Goal: Task Accomplishment & Management: Use online tool/utility

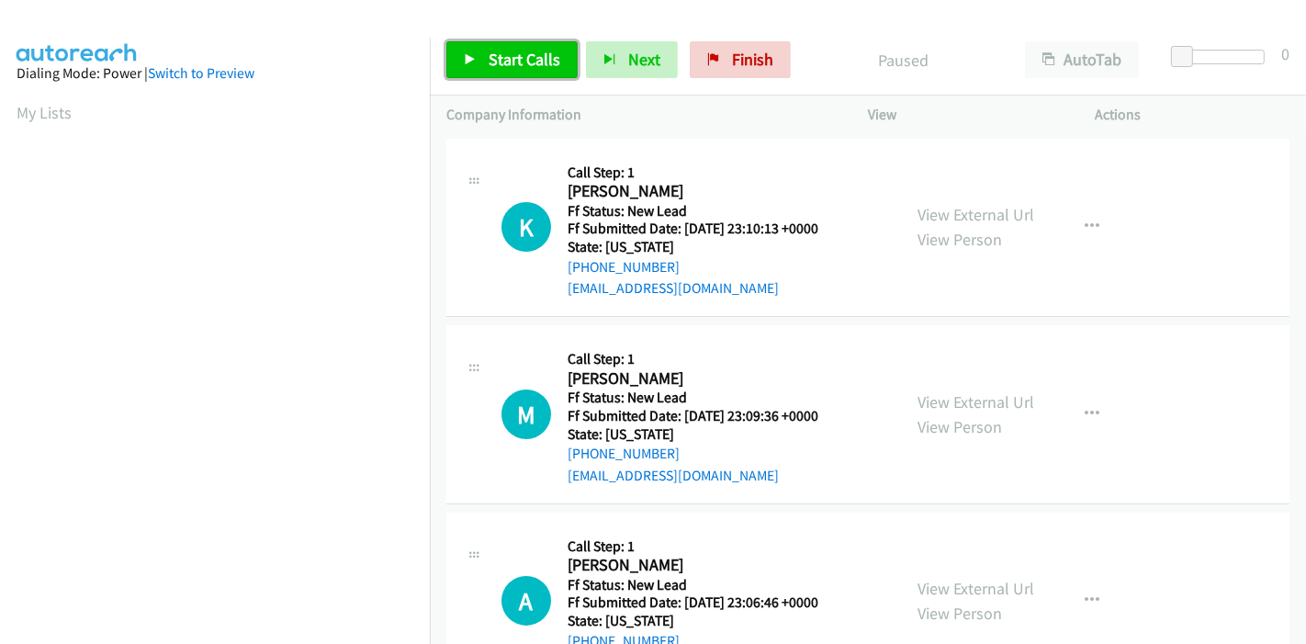
click at [490, 51] on span "Start Calls" at bounding box center [524, 59] width 72 height 21
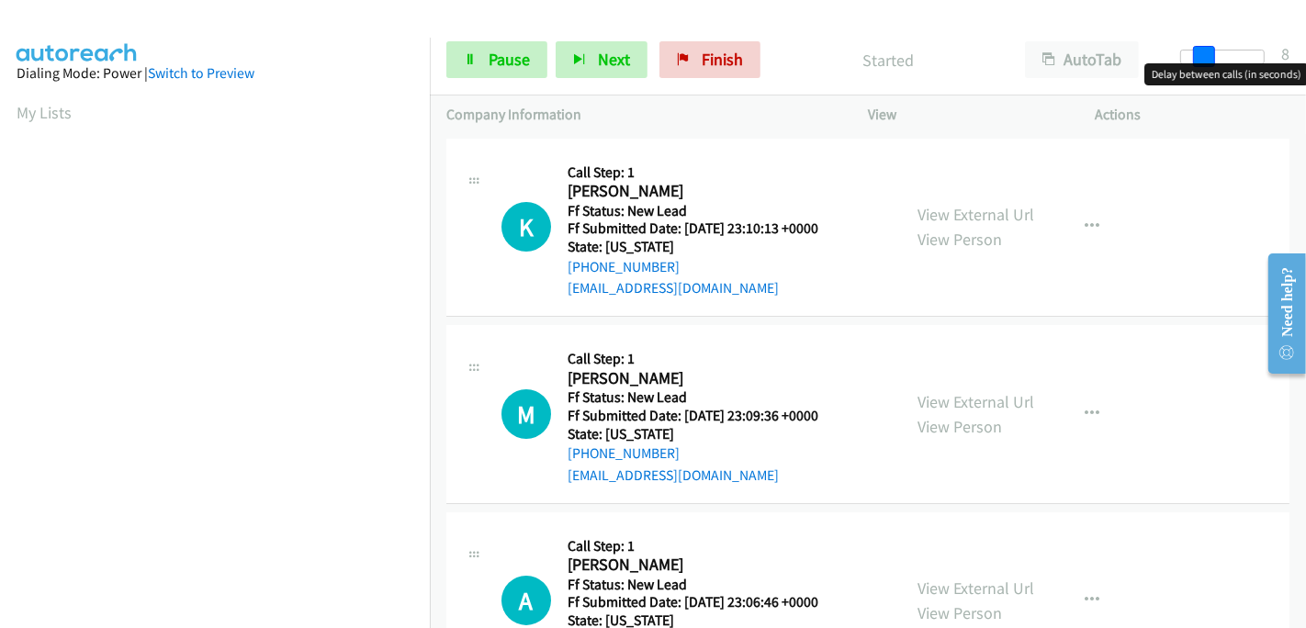
drag, startPoint x: 1173, startPoint y: 56, endPoint x: 1298, endPoint y: 56, distance: 124.9
click at [1298, 56] on div "Start Calls Pause Next Finish Started AutoTab AutoTab 8" at bounding box center [868, 60] width 876 height 71
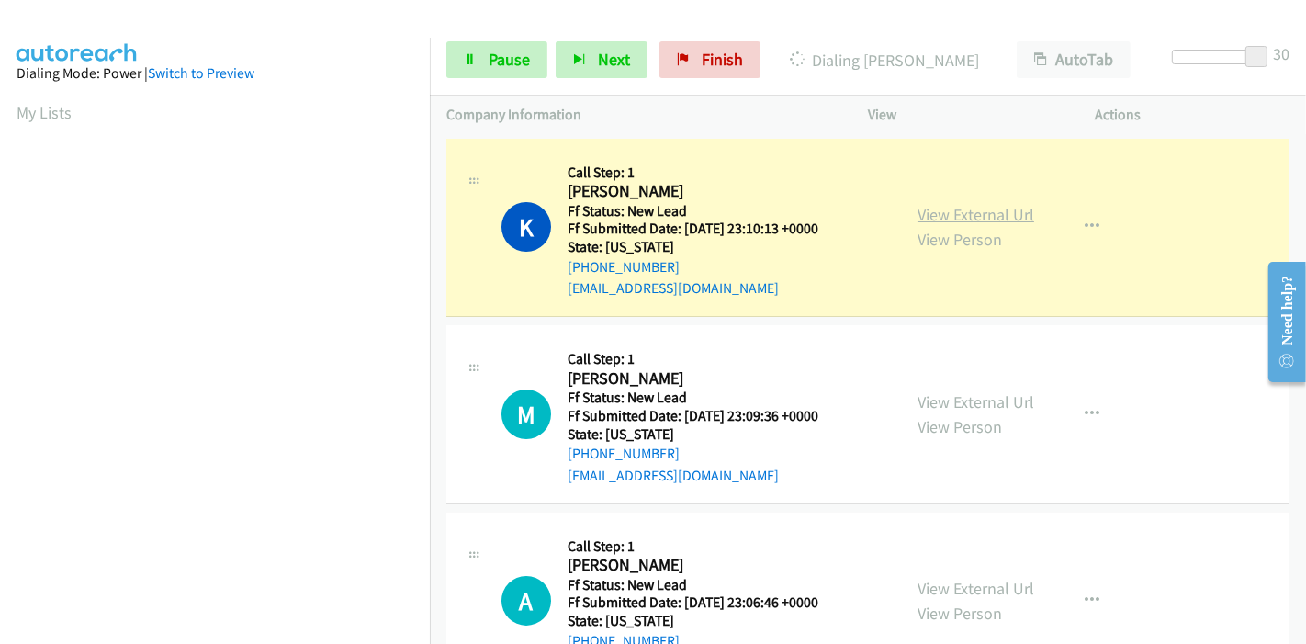
click at [1009, 219] on link "View External Url" at bounding box center [975, 214] width 117 height 21
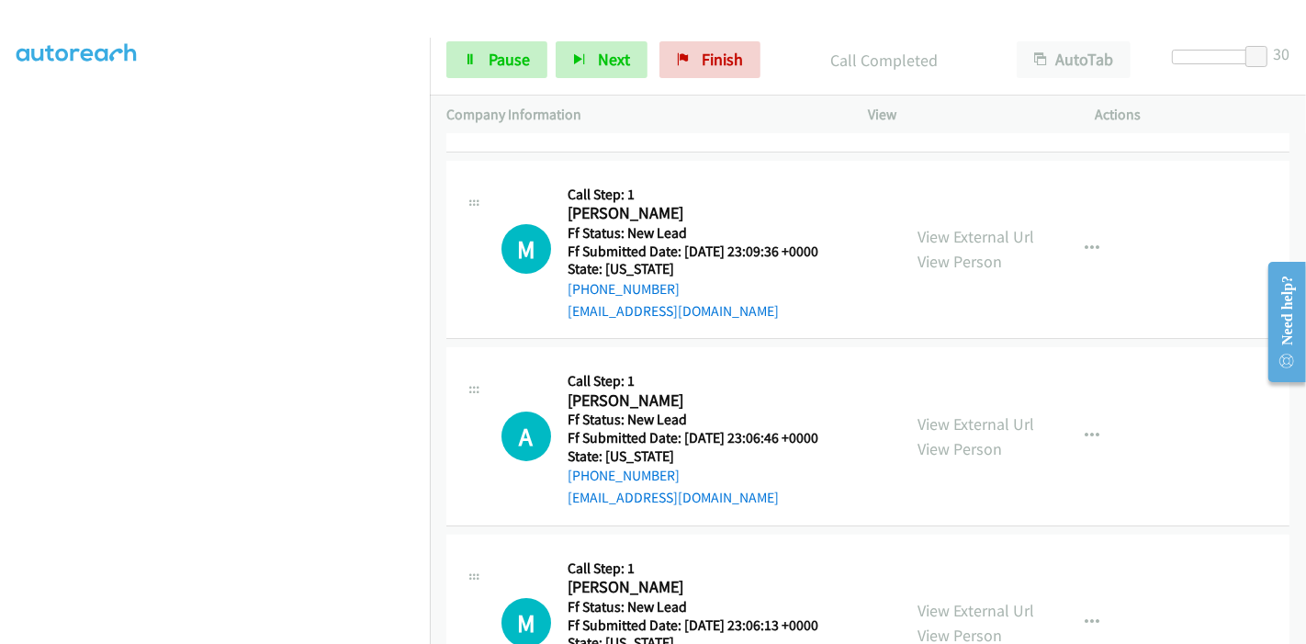
scroll to position [286, 0]
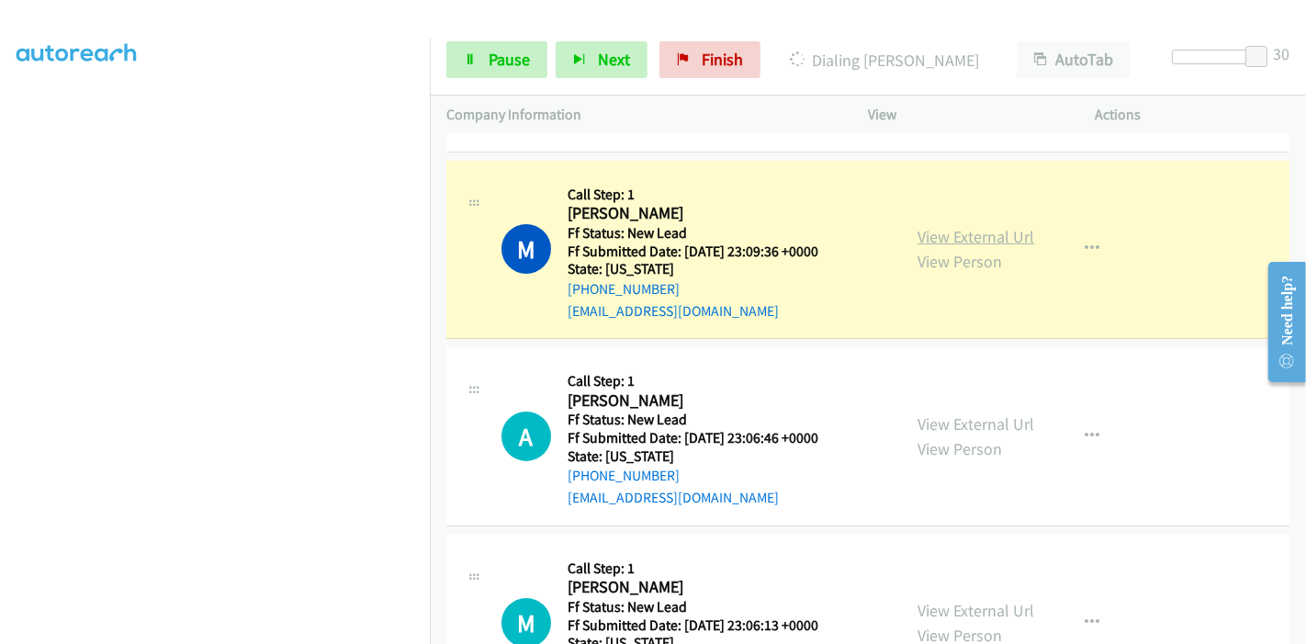
click at [993, 241] on link "View External Url" at bounding box center [975, 236] width 117 height 21
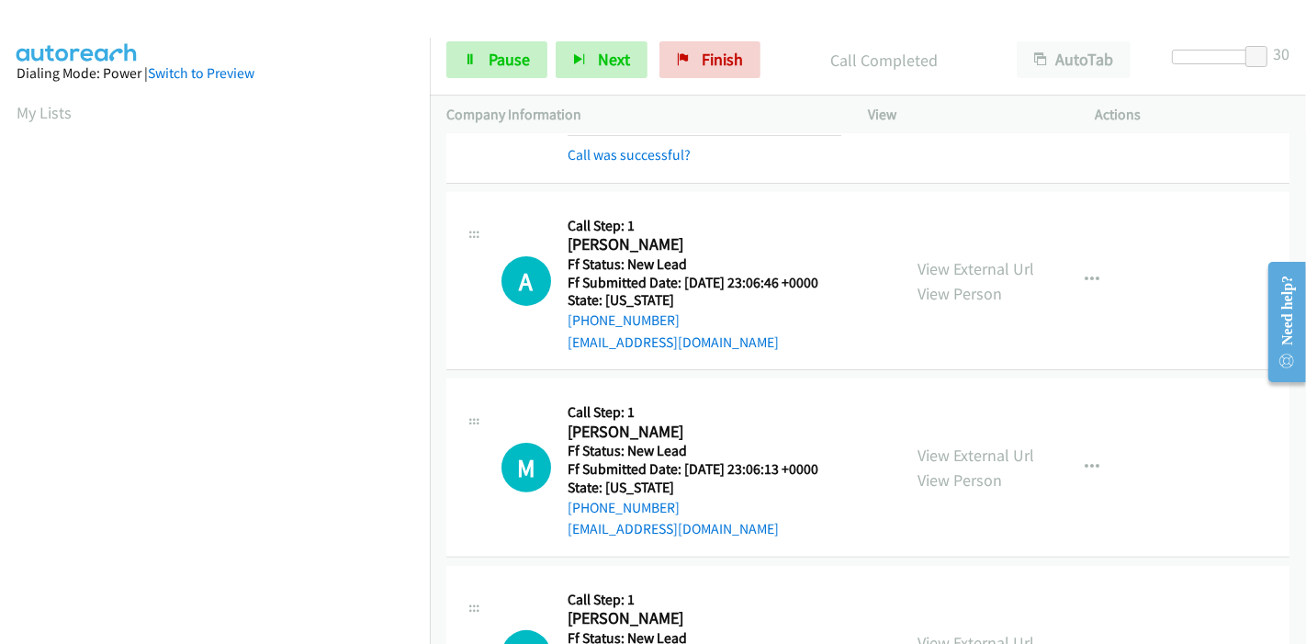
scroll to position [408, 0]
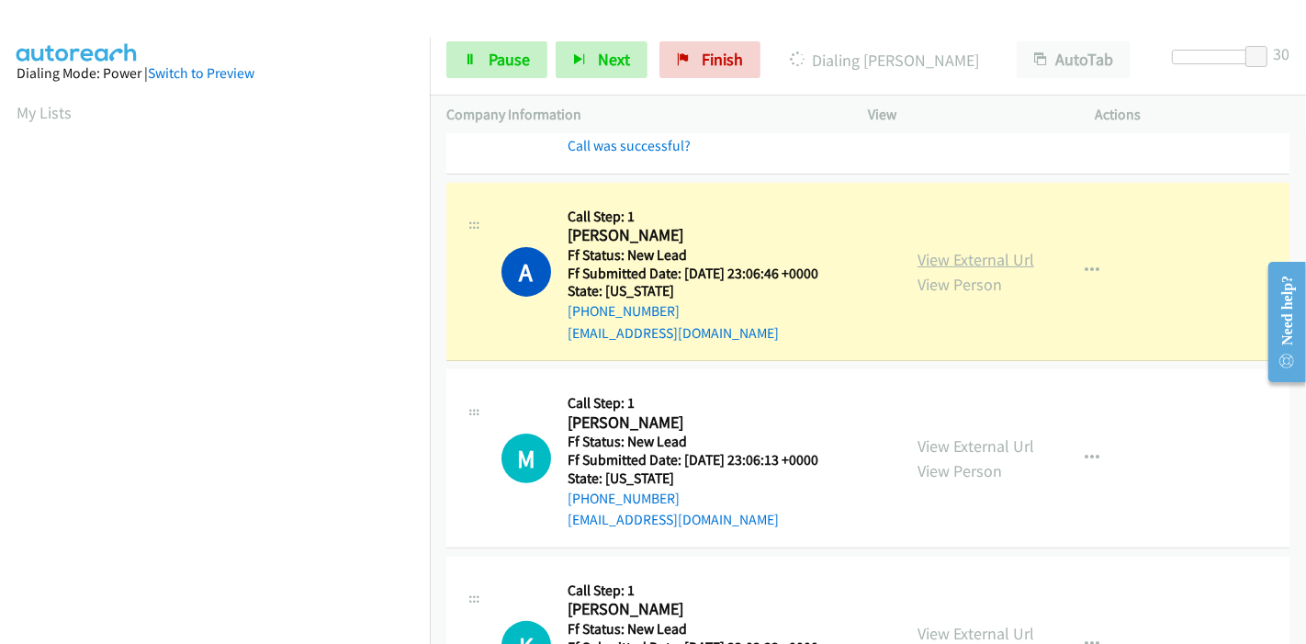
click at [983, 255] on link "View External Url" at bounding box center [975, 259] width 117 height 21
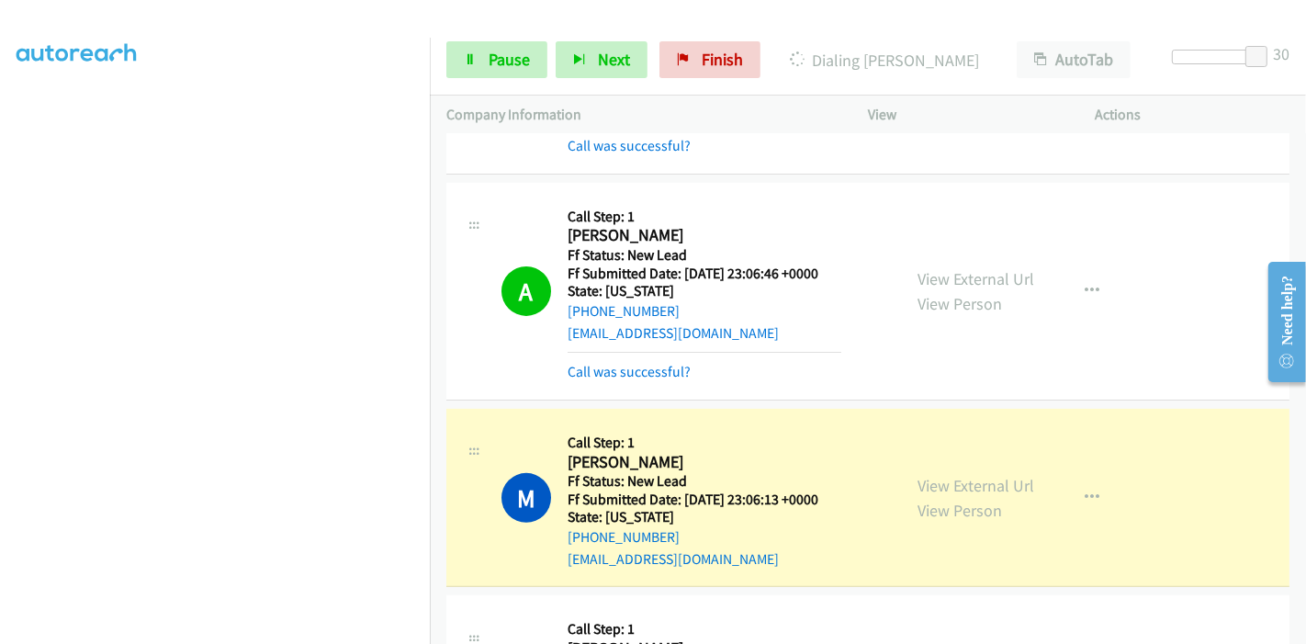
scroll to position [387, 0]
click at [968, 483] on link "View External Url" at bounding box center [975, 485] width 117 height 21
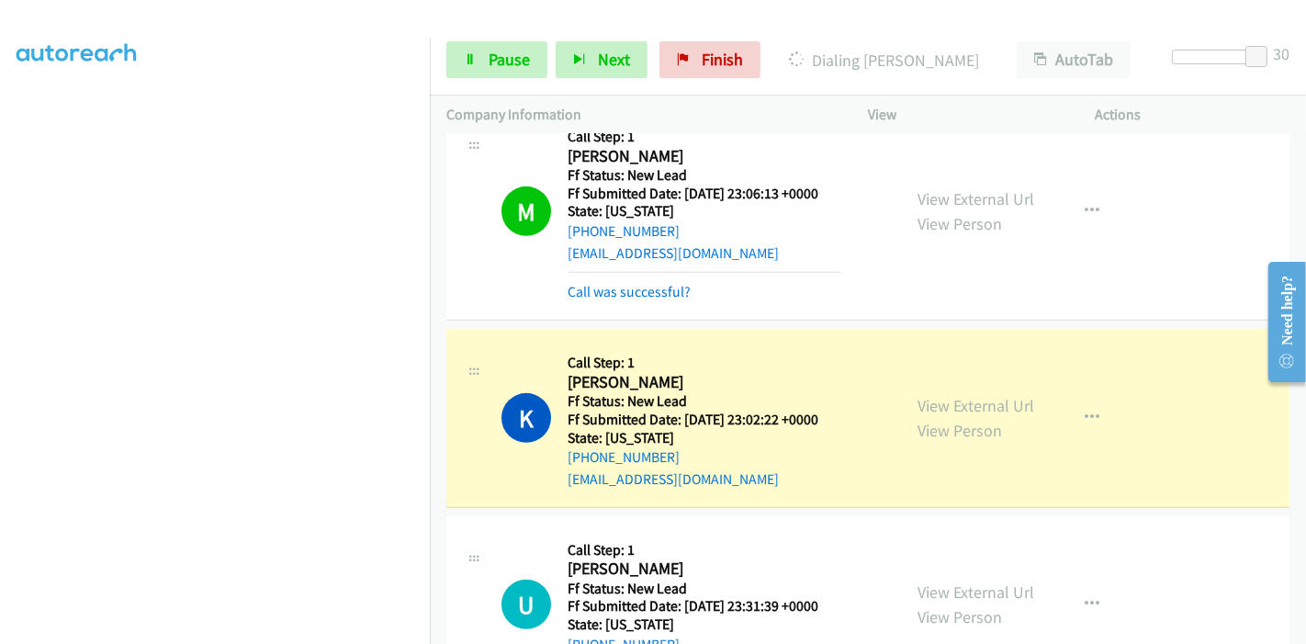
scroll to position [286, 0]
click at [951, 405] on link "View External Url" at bounding box center [975, 405] width 117 height 21
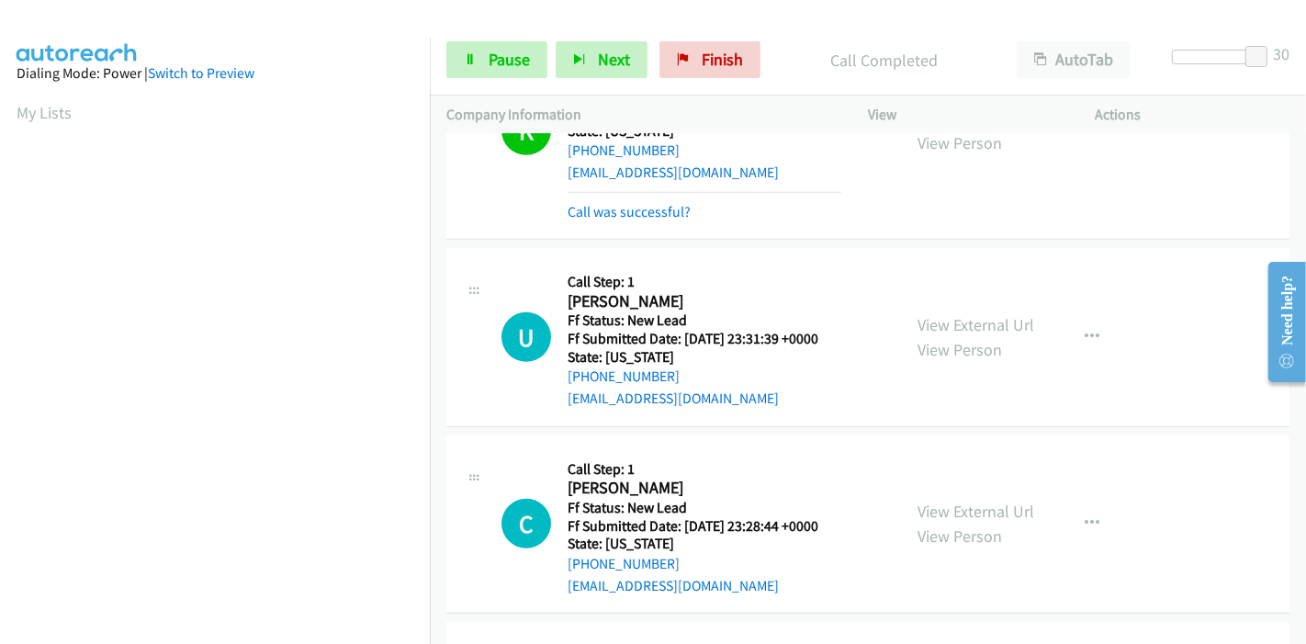
scroll to position [1122, 0]
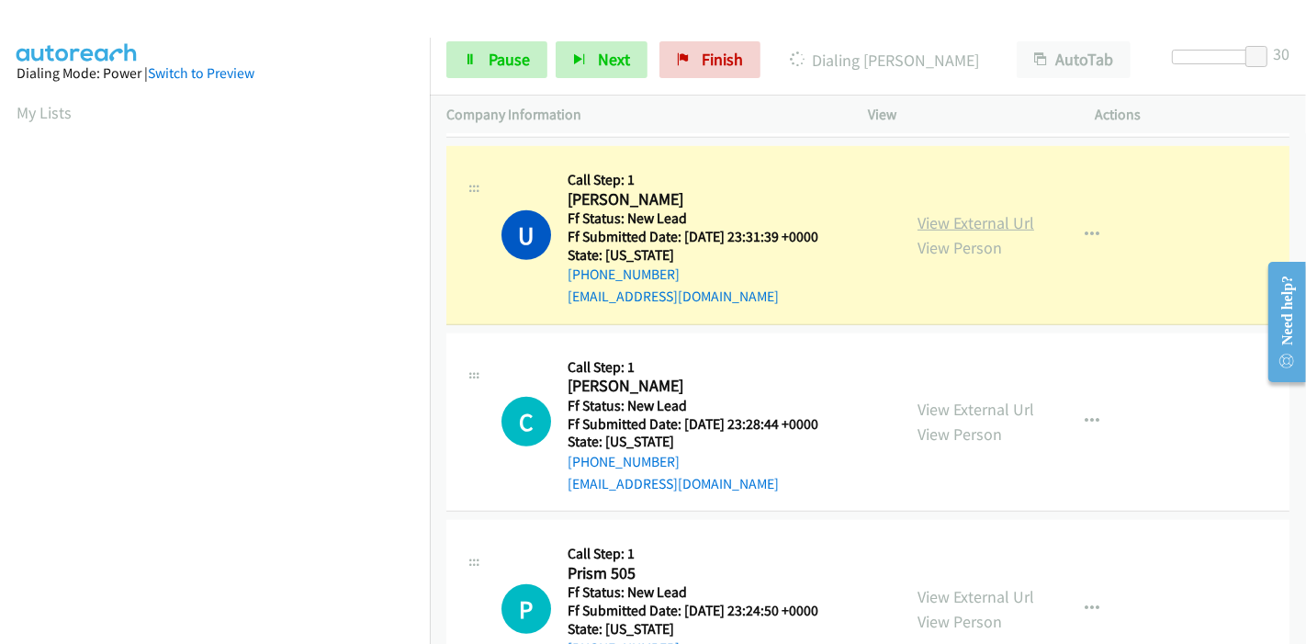
click at [993, 220] on link "View External Url" at bounding box center [975, 222] width 117 height 21
click at [472, 59] on icon at bounding box center [470, 60] width 13 height 13
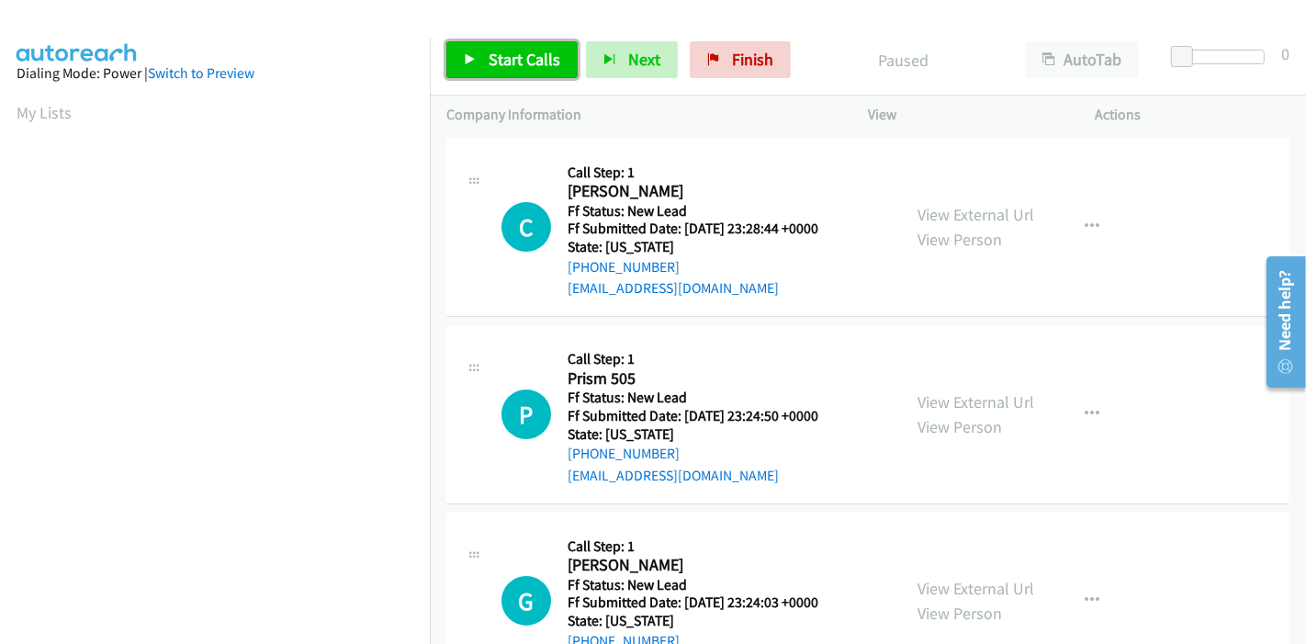
click at [485, 64] on link "Start Calls" at bounding box center [511, 59] width 131 height 37
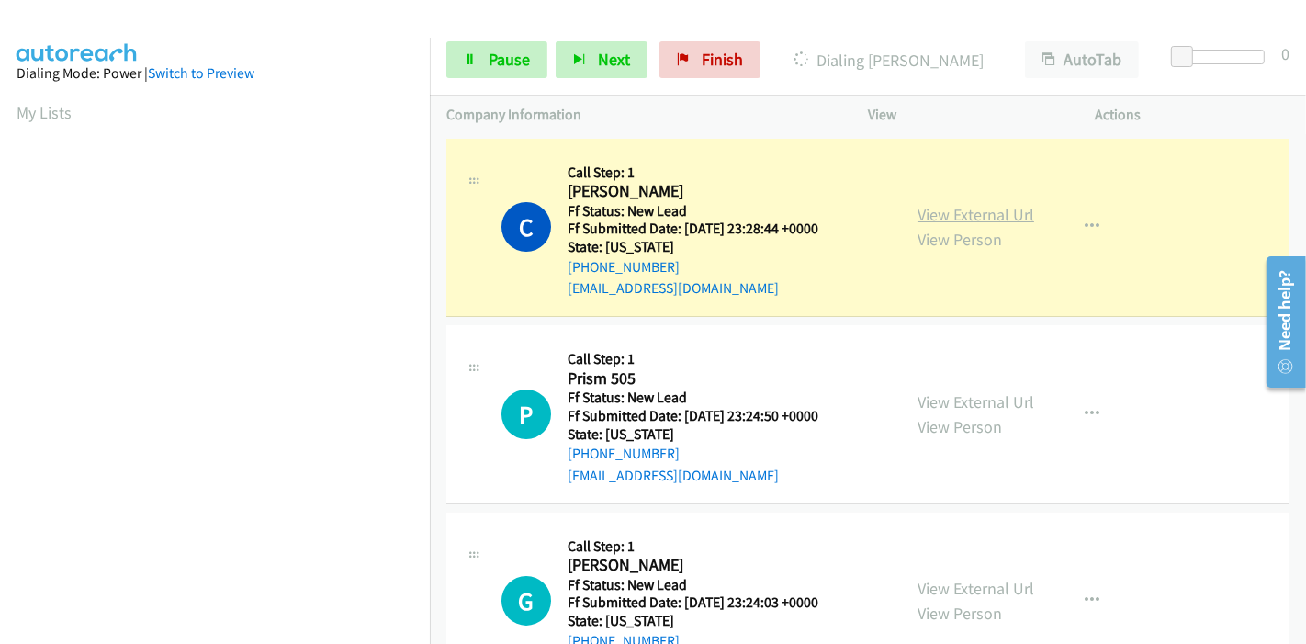
click at [981, 205] on link "View External Url" at bounding box center [975, 214] width 117 height 21
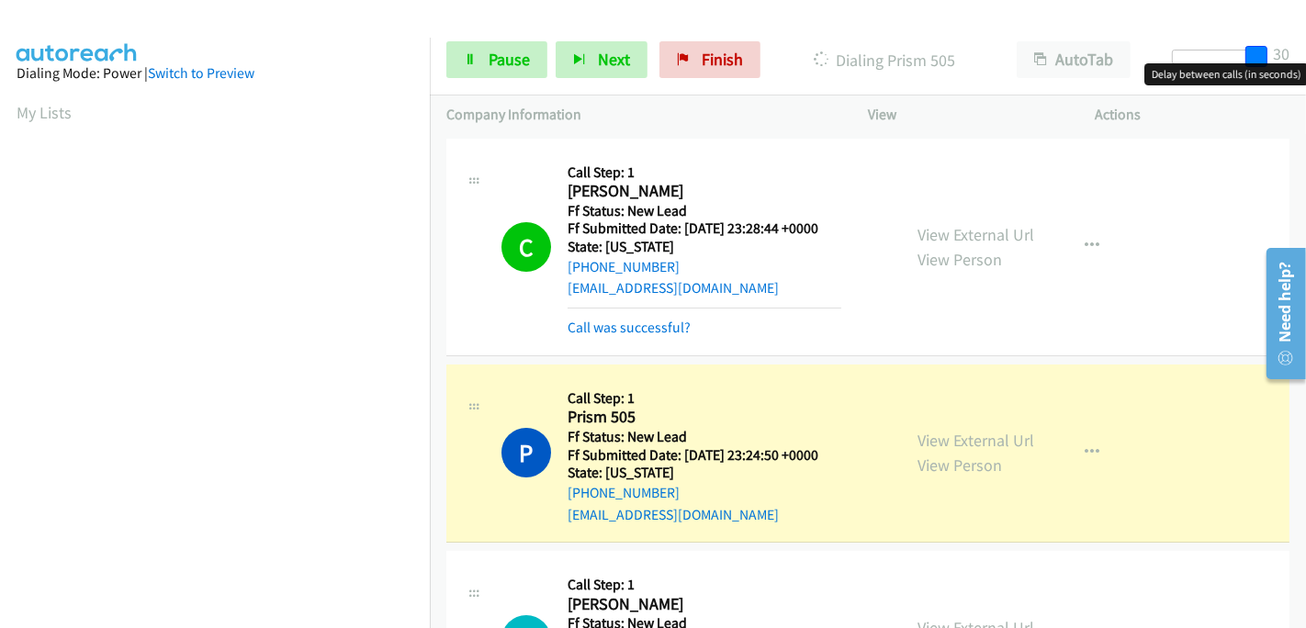
drag, startPoint x: 1172, startPoint y: 54, endPoint x: 1283, endPoint y: 53, distance: 111.1
click at [1283, 53] on div "Start Calls Pause Next Finish Dialing Prism 505 AutoTab AutoTab 30" at bounding box center [868, 60] width 876 height 71
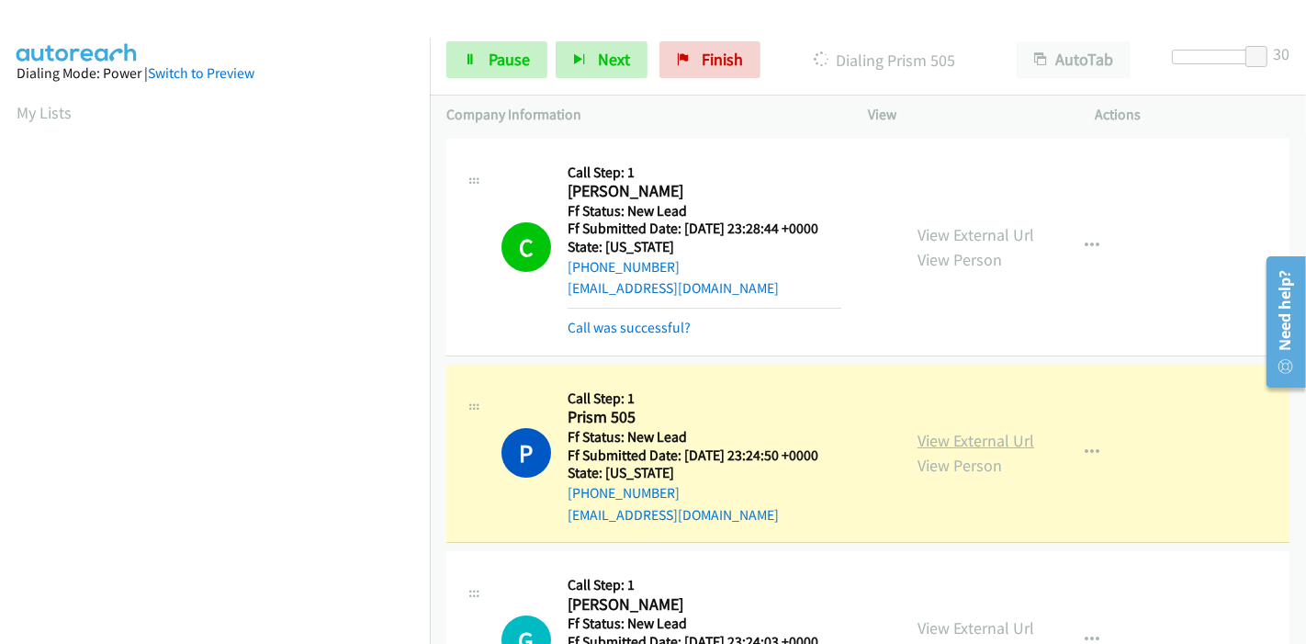
click at [1017, 447] on link "View External Url" at bounding box center [975, 440] width 117 height 21
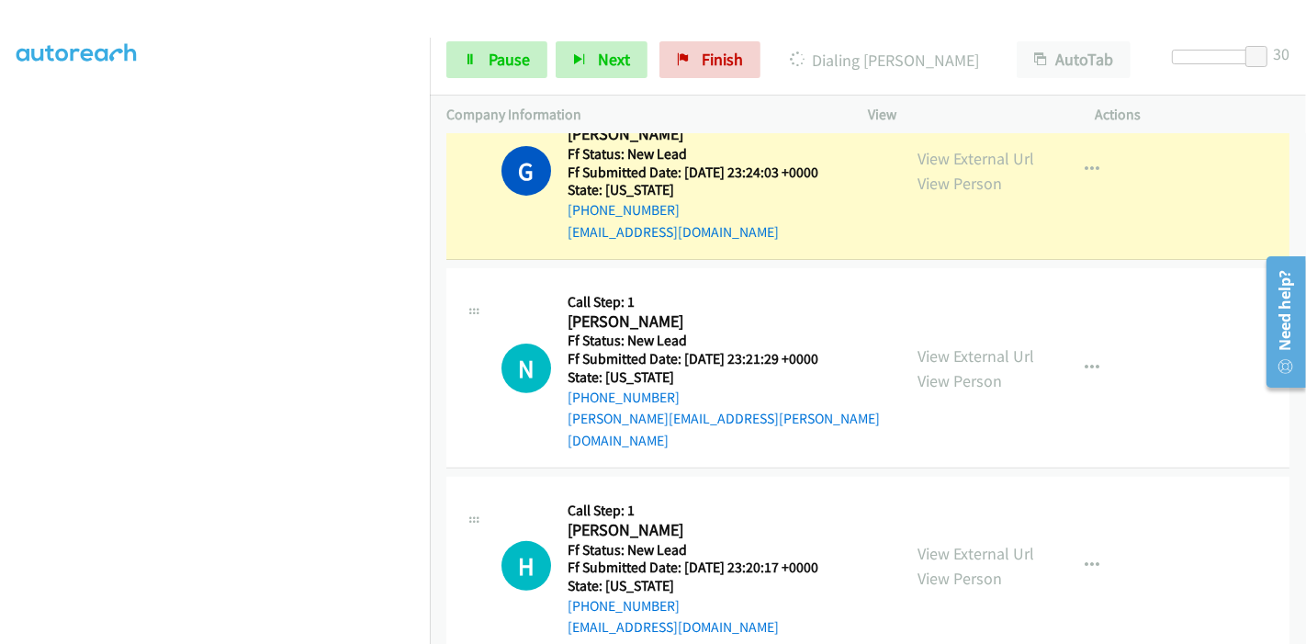
scroll to position [510, 0]
click at [1011, 151] on link "View External Url" at bounding box center [975, 157] width 117 height 21
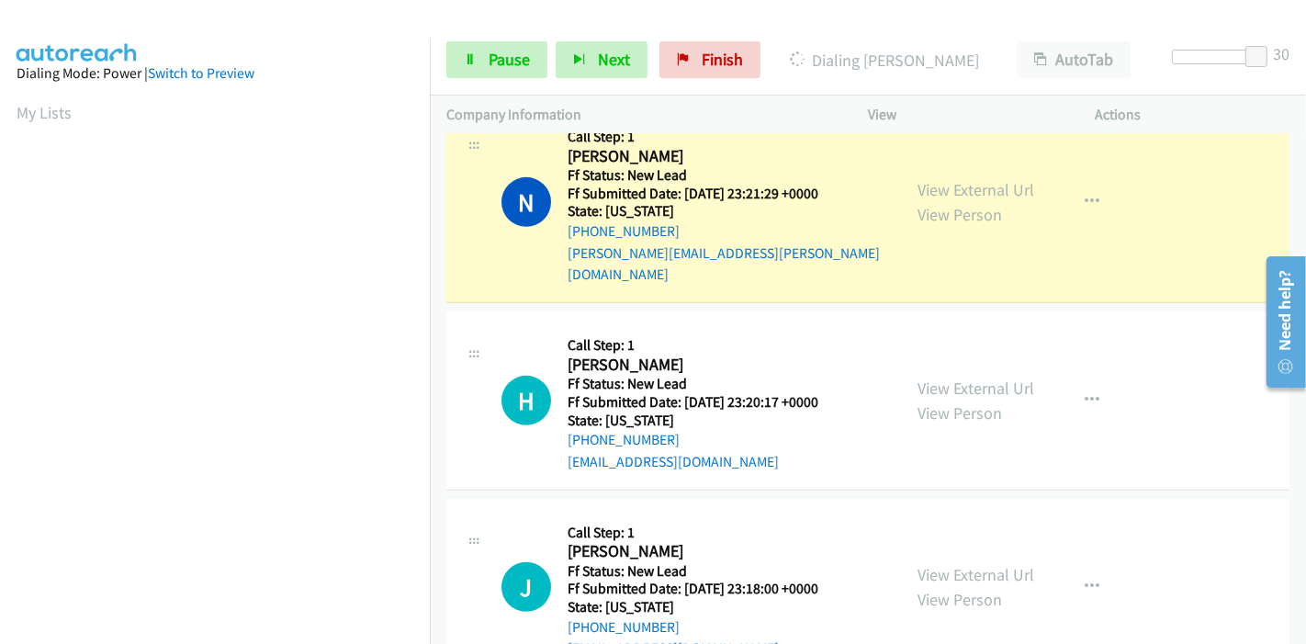
scroll to position [612, 0]
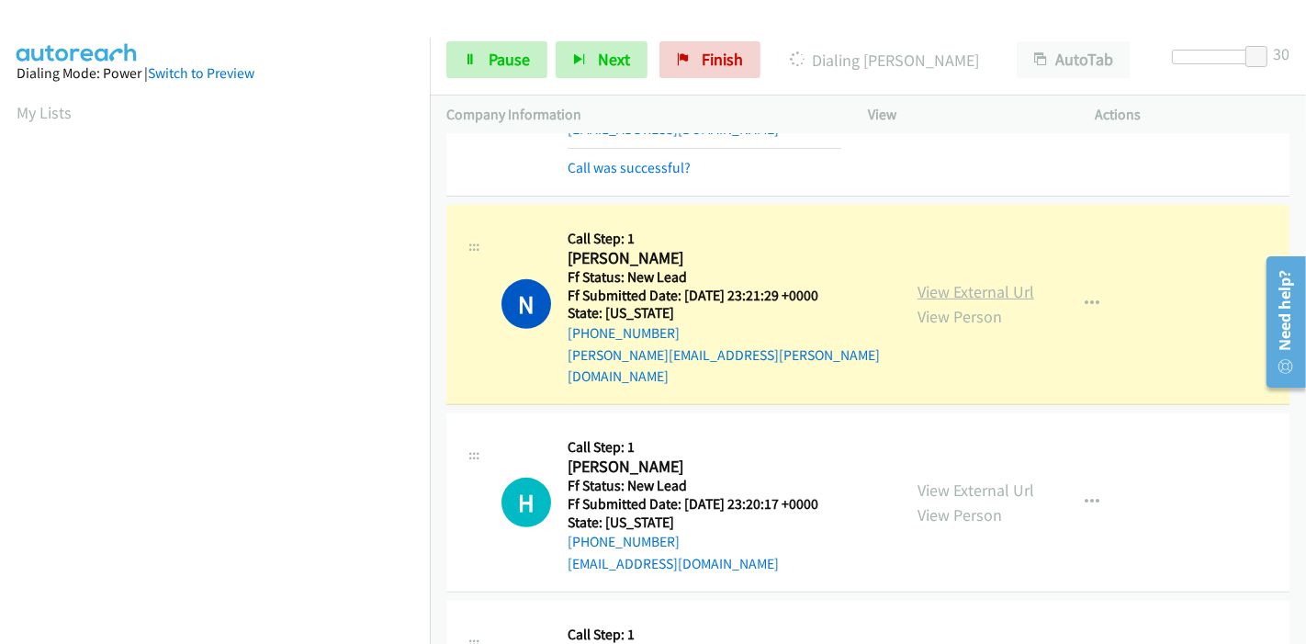
click at [1003, 283] on link "View External Url" at bounding box center [975, 291] width 117 height 21
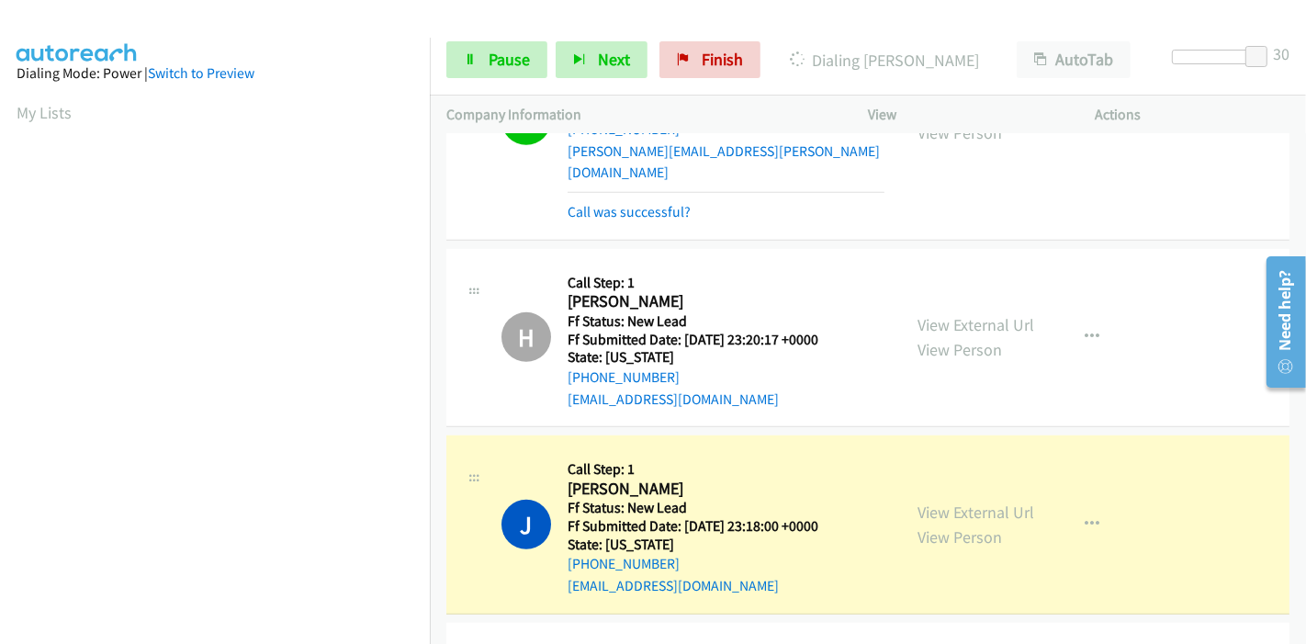
scroll to position [387, 0]
click at [947, 501] on link "View External Url" at bounding box center [975, 511] width 117 height 21
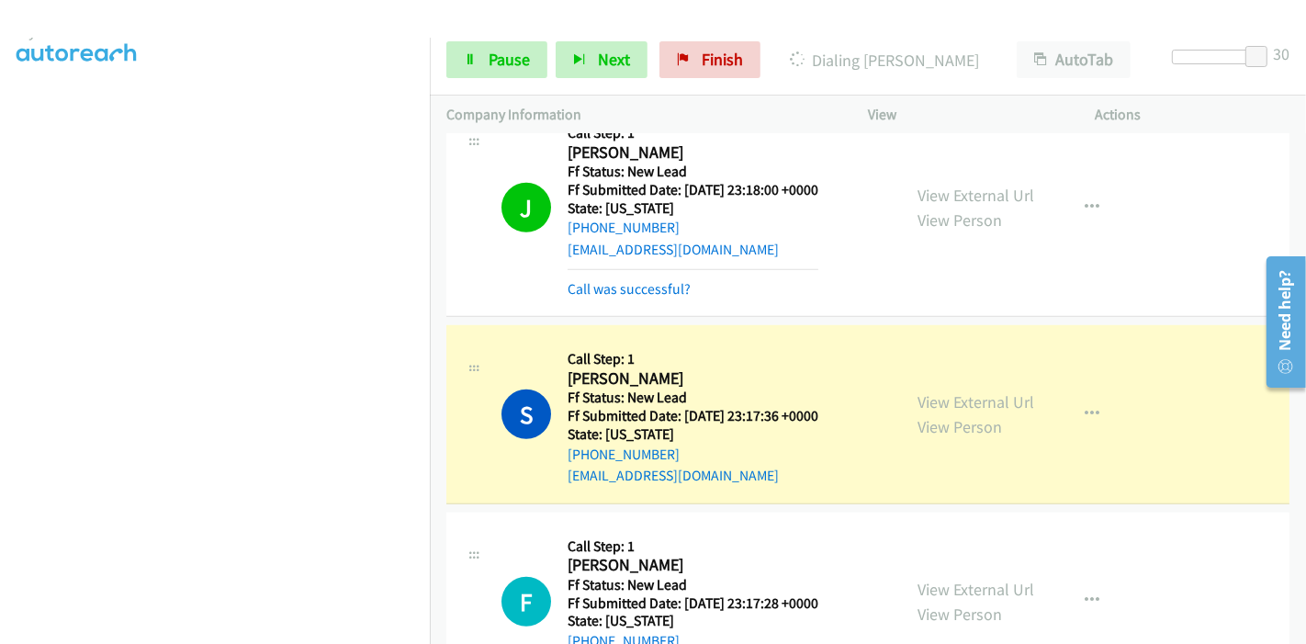
scroll to position [1201, 0]
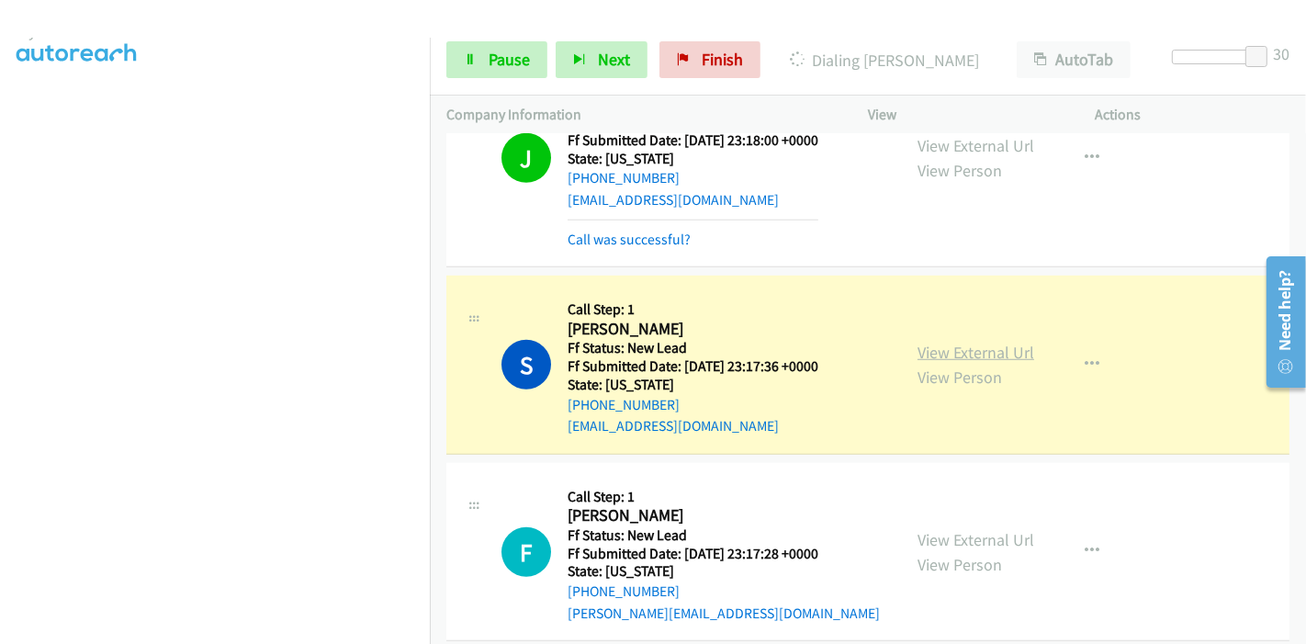
click at [930, 342] on link "View External Url" at bounding box center [975, 352] width 117 height 21
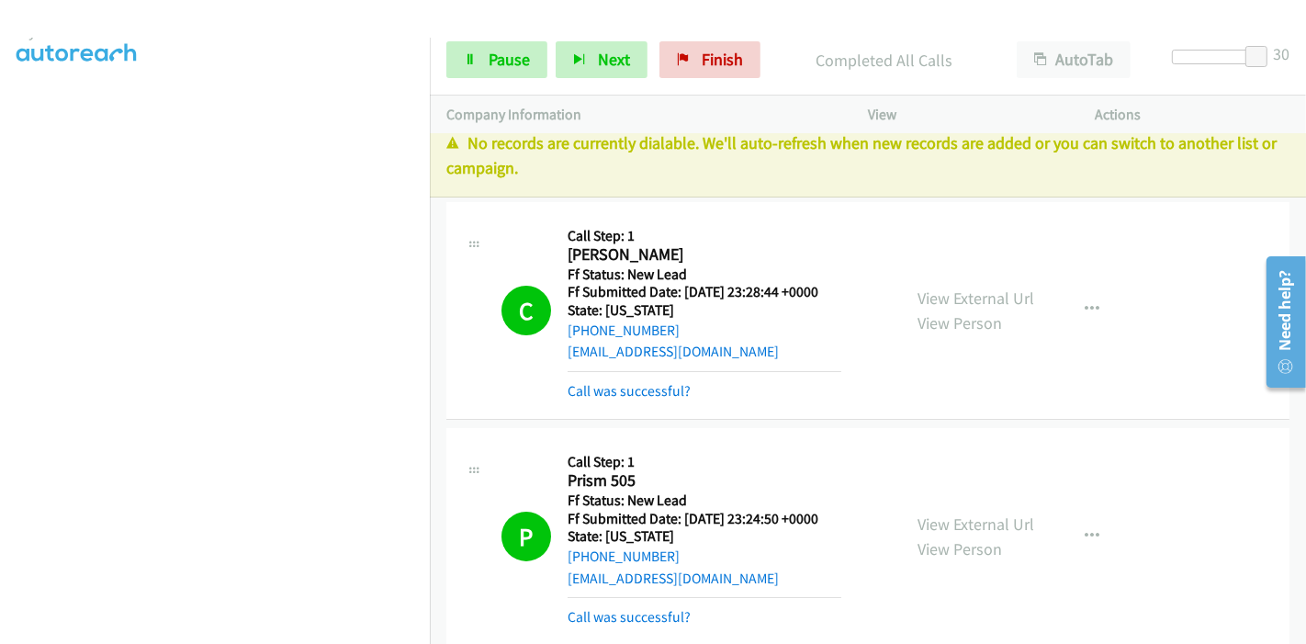
scroll to position [0, 0]
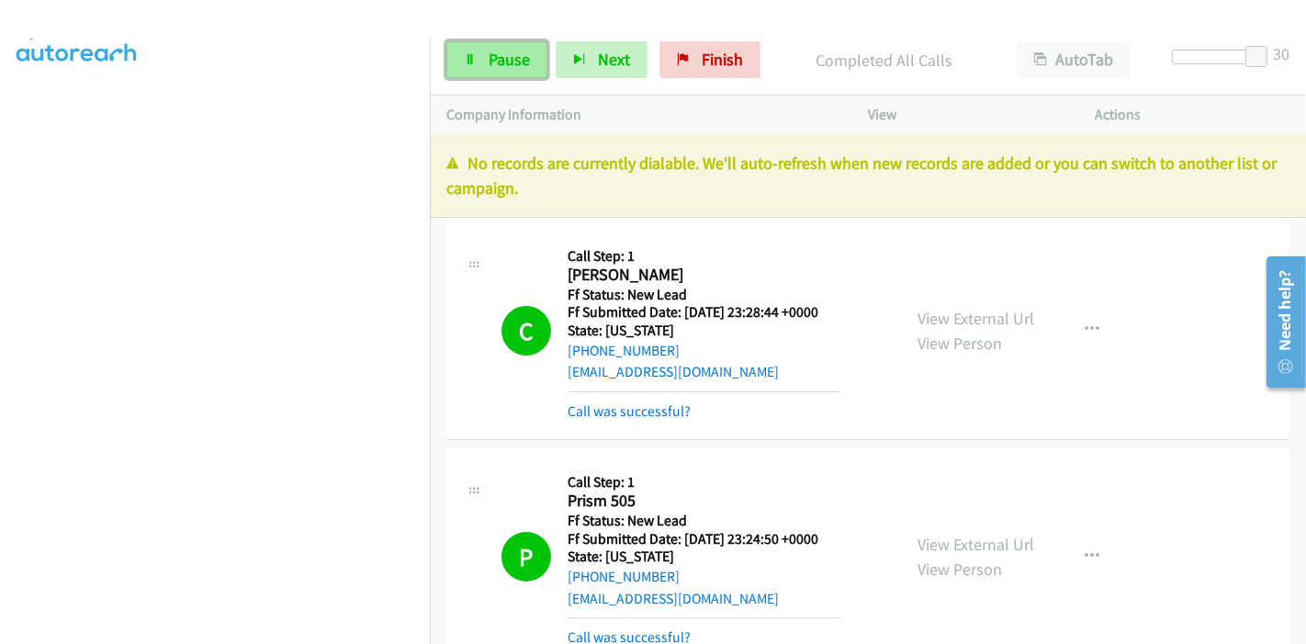
drag, startPoint x: 514, startPoint y: 51, endPoint x: 504, endPoint y: 57, distance: 12.0
click at [514, 51] on span "Pause" at bounding box center [508, 59] width 41 height 21
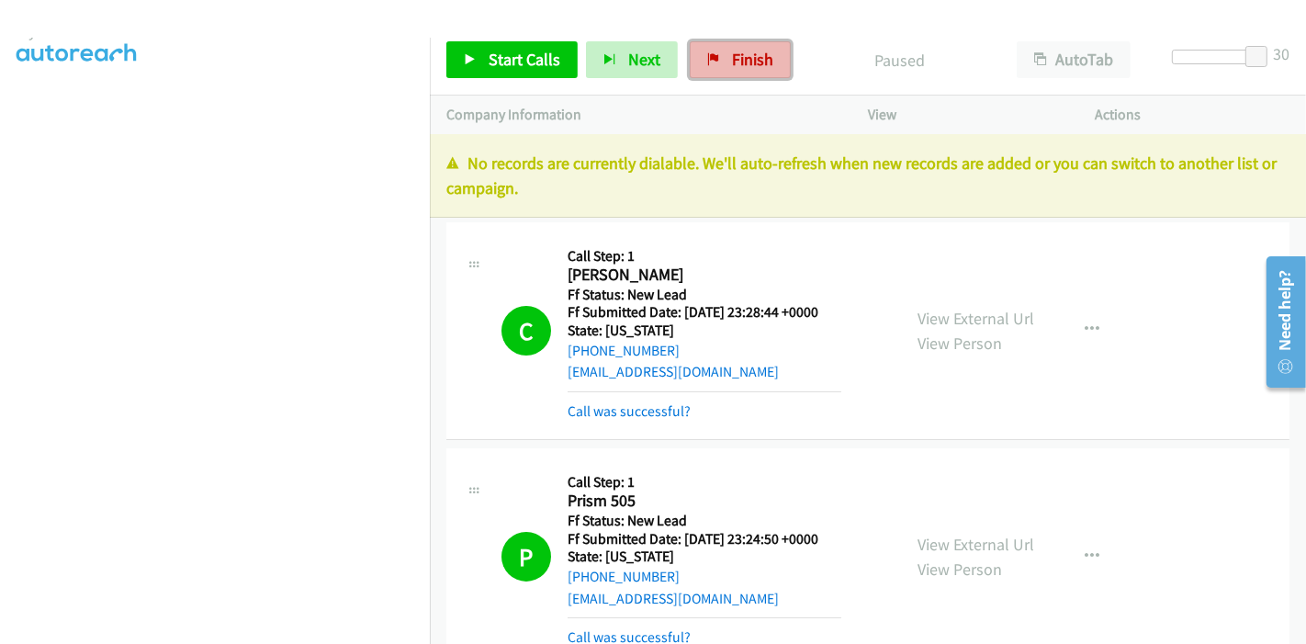
click at [732, 65] on span "Finish" at bounding box center [752, 59] width 41 height 21
